Goal: Task Accomplishment & Management: Use online tool/utility

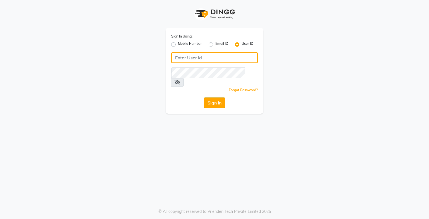
type input "e3750-21"
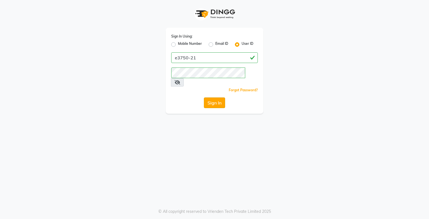
click at [208, 97] on button "Sign In" at bounding box center [214, 102] width 21 height 11
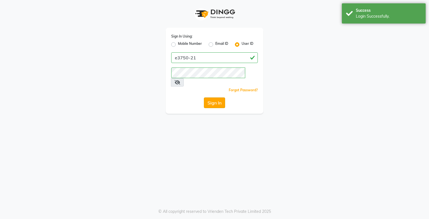
select select "service"
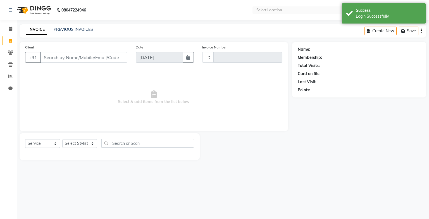
type input "1492"
select select "en"
select select "8452"
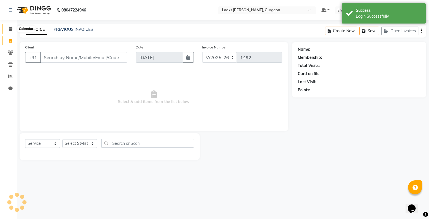
click at [11, 30] on icon at bounding box center [11, 29] width 4 height 4
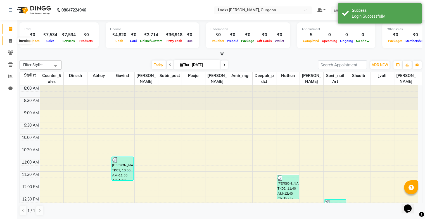
click at [8, 40] on span at bounding box center [11, 41] width 10 height 6
select select "service"
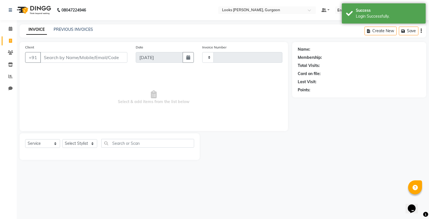
type input "1492"
select select "8452"
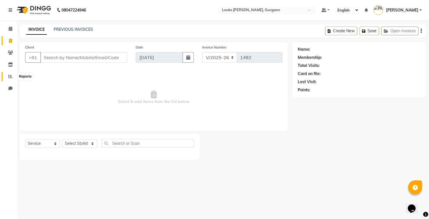
click at [11, 76] on icon at bounding box center [10, 76] width 4 height 4
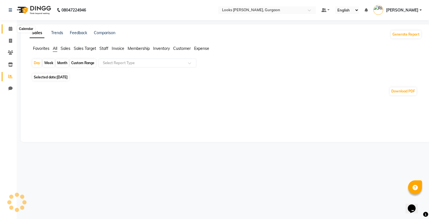
click at [9, 31] on icon at bounding box center [11, 29] width 4 height 4
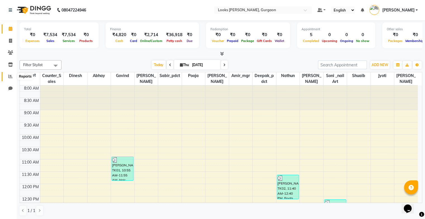
click at [12, 78] on icon at bounding box center [10, 76] width 4 height 4
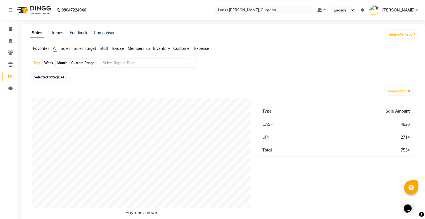
click at [106, 50] on span "Staff" at bounding box center [103, 48] width 9 height 5
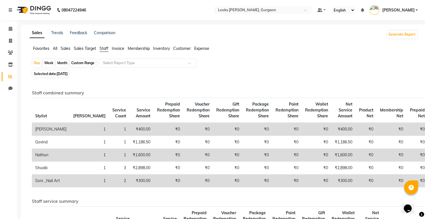
click at [163, 68] on div "Day Week Month Custom Range Select Report Type" at bounding box center [223, 63] width 383 height 10
click at [169, 64] on input "text" at bounding box center [142, 63] width 80 height 6
click at [65, 63] on div "Month" at bounding box center [62, 63] width 13 height 8
select select "9"
select select "2025"
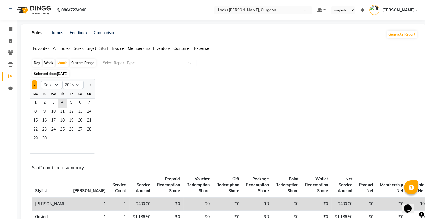
click at [34, 85] on span "Previous month" at bounding box center [35, 85] width 2 height 2
select select "8"
click at [72, 103] on span "1" at bounding box center [71, 102] width 9 height 9
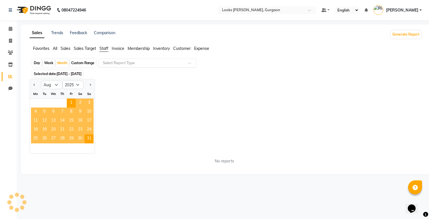
click at [155, 63] on input "text" at bounding box center [142, 63] width 80 height 6
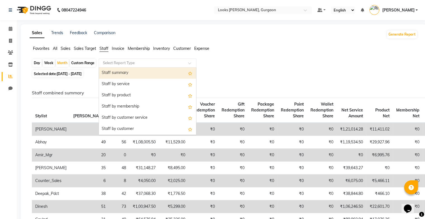
click at [167, 76] on div "Staff summary" at bounding box center [147, 72] width 97 height 11
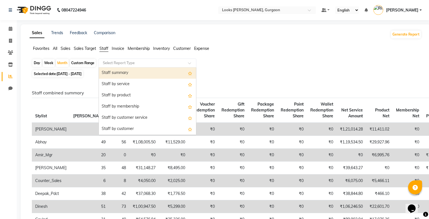
select select "full_report"
select select "pdf"
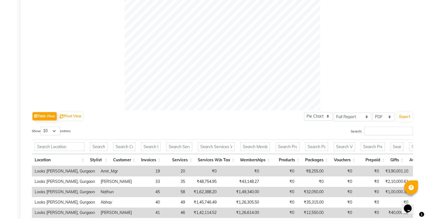
scroll to position [205, 0]
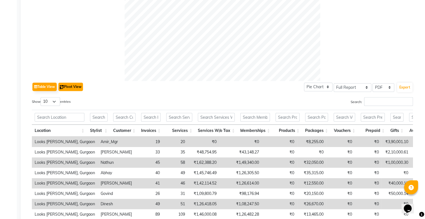
click at [78, 86] on button "Pivot View" at bounding box center [70, 86] width 25 height 8
select select "full_report"
select select "csv"
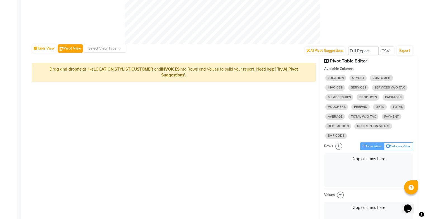
scroll to position [241, 0]
select select "10"
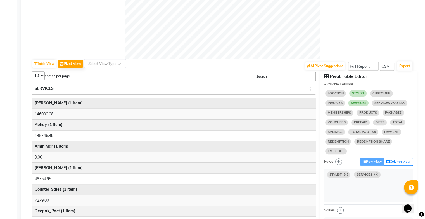
scroll to position [226, 0]
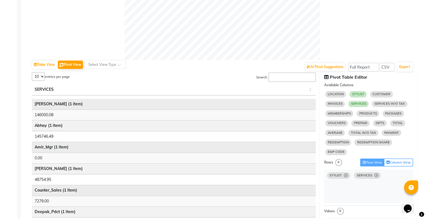
click at [41, 77] on select "5 10 25 50 15" at bounding box center [38, 76] width 13 height 8
select select "25"
click at [32, 72] on select "5 10 25 50 15" at bounding box center [38, 76] width 13 height 8
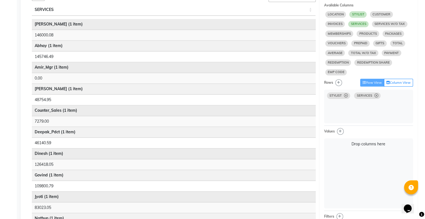
scroll to position [305, 0]
click at [377, 99] on span "SERVICES" at bounding box center [367, 96] width 27 height 6
click at [376, 96] on icon at bounding box center [376, 96] width 4 height 0
select select "10"
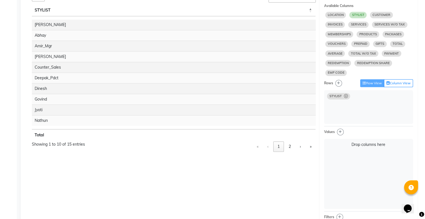
select select "10"
select select "sum"
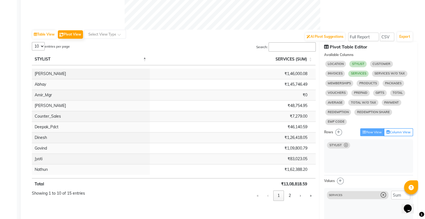
scroll to position [262, 0]
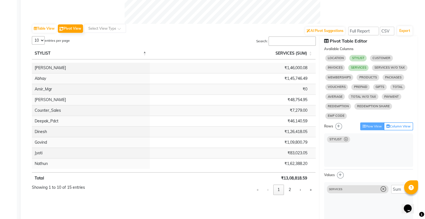
click at [383, 189] on icon at bounding box center [384, 189] width 6 height 6
select select "10"
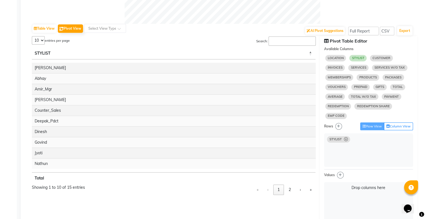
select select "10"
select select "sum"
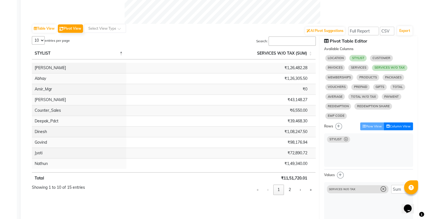
click at [393, 127] on button "Column View" at bounding box center [398, 126] width 29 height 8
select select "10"
select select "sum"
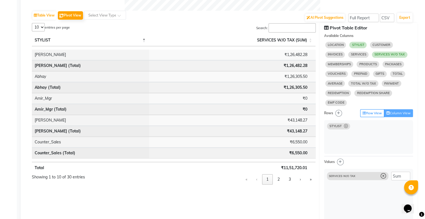
scroll to position [276, 0]
select select "10"
select select "sum"
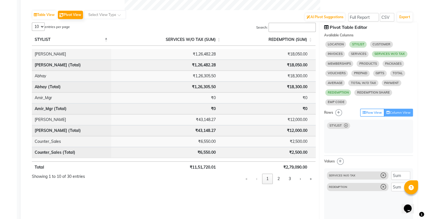
select select "10"
select select "sum"
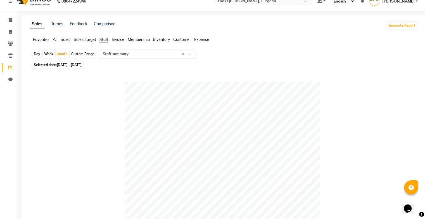
scroll to position [0, 0]
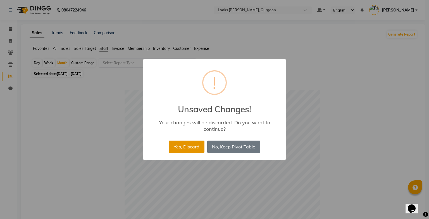
click at [200, 148] on button "Yes, Discard" at bounding box center [186, 146] width 35 height 12
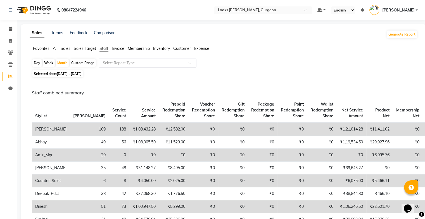
click at [190, 64] on span at bounding box center [191, 65] width 7 height 6
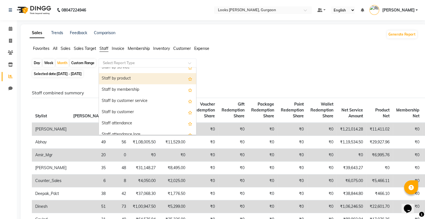
scroll to position [13, 0]
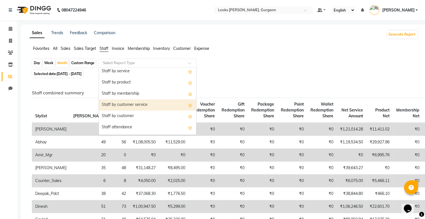
click at [165, 106] on div "Staff by customer service" at bounding box center [147, 104] width 97 height 11
select select "full_report"
select select "pdf"
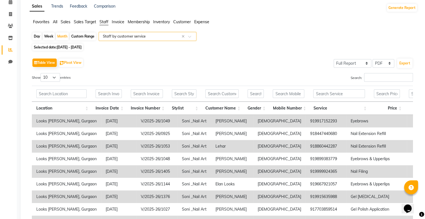
scroll to position [24, 0]
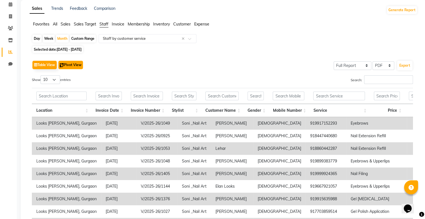
click at [74, 61] on button "Pivot View" at bounding box center [70, 65] width 25 height 8
select select "full_report"
select select "csv"
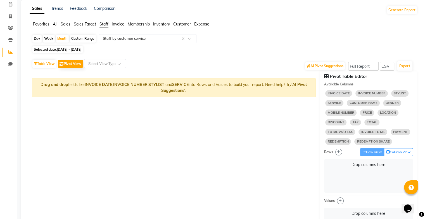
click at [117, 63] on div at bounding box center [104, 64] width 41 height 6
click at [158, 63] on div "AI Pivot Suggestions Select Full Report Filtered Report Select CSV PDF Export" at bounding box center [222, 66] width 381 height 12
